Goal: Book appointment/travel/reservation

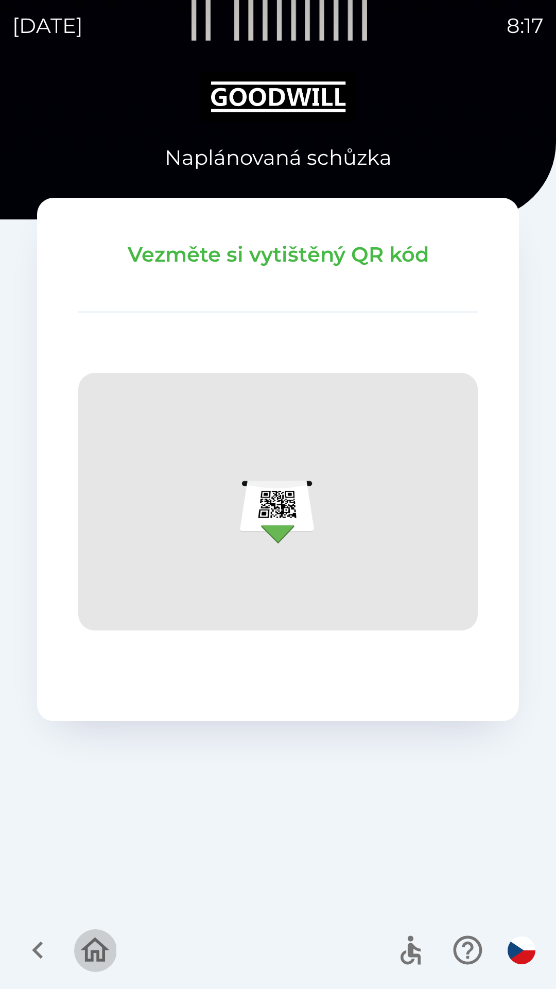
click at [93, 960] on icon "button" at bounding box center [95, 950] width 29 height 25
